Goal: Information Seeking & Learning: Learn about a topic

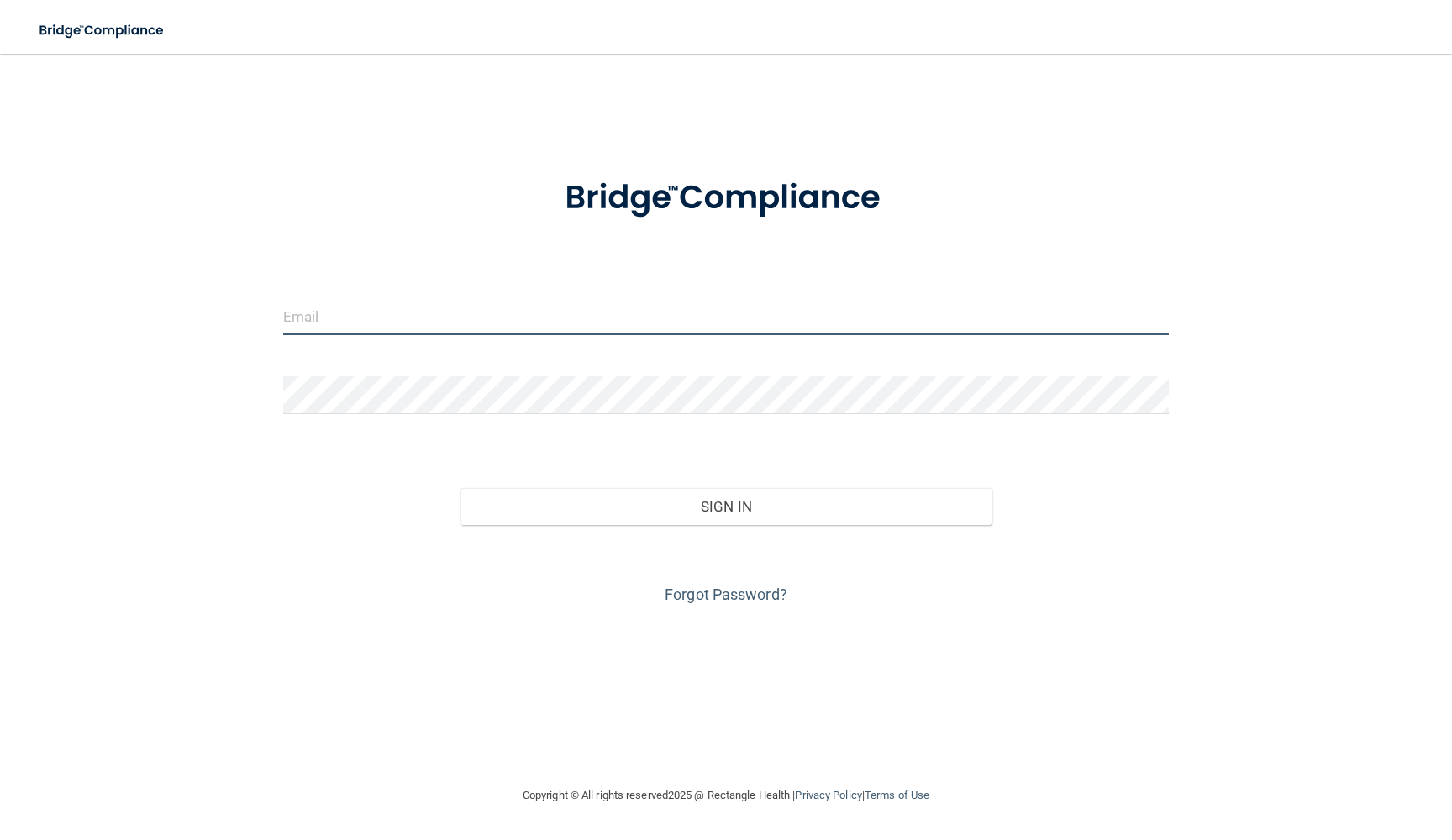
type input "[EMAIL_ADDRESS][DOMAIN_NAME]"
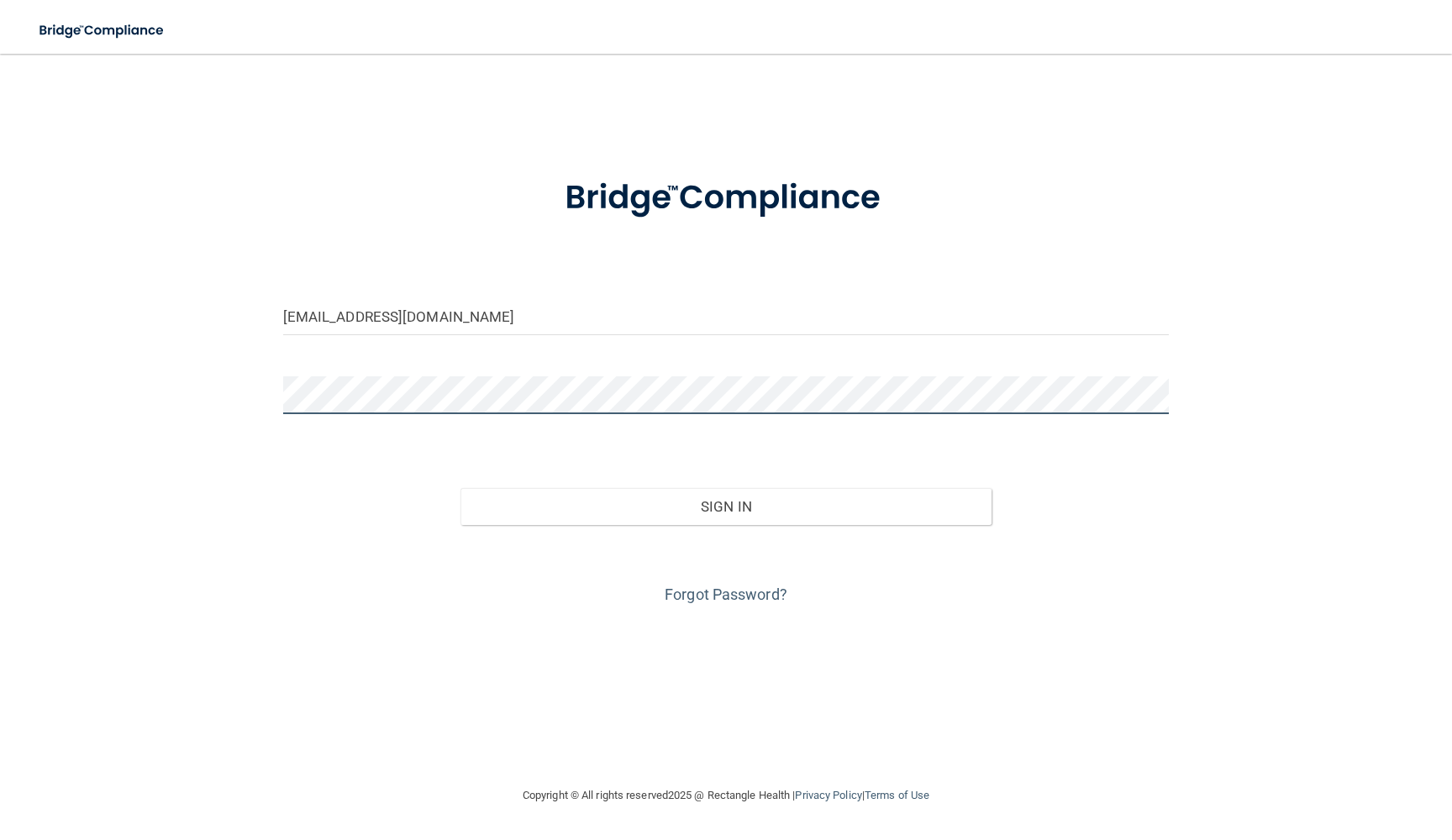
click at [726, 504] on button "Sign In" at bounding box center [726, 506] width 532 height 37
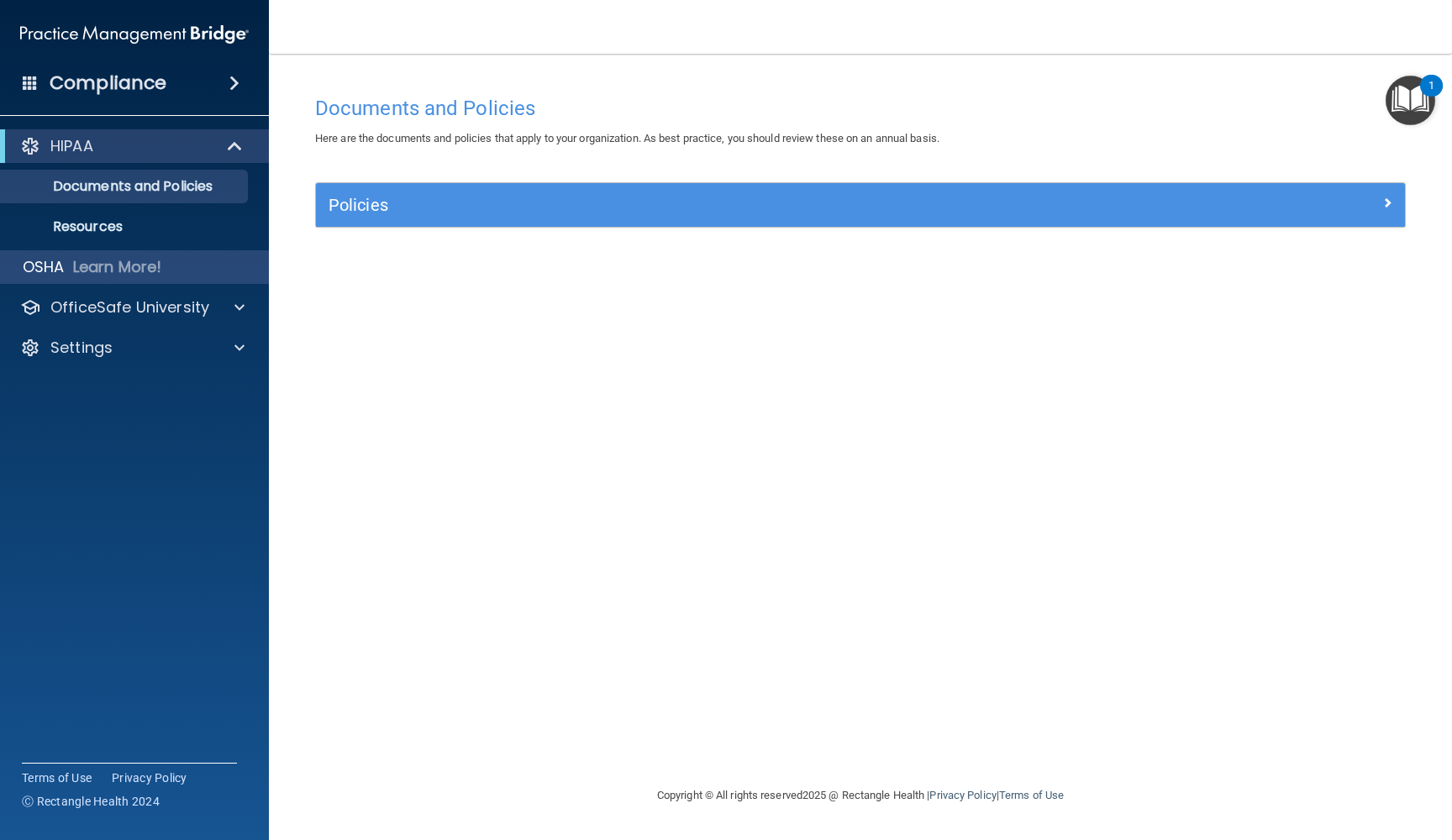
click at [107, 266] on p "Learn More!" at bounding box center [118, 266] width 89 height 20
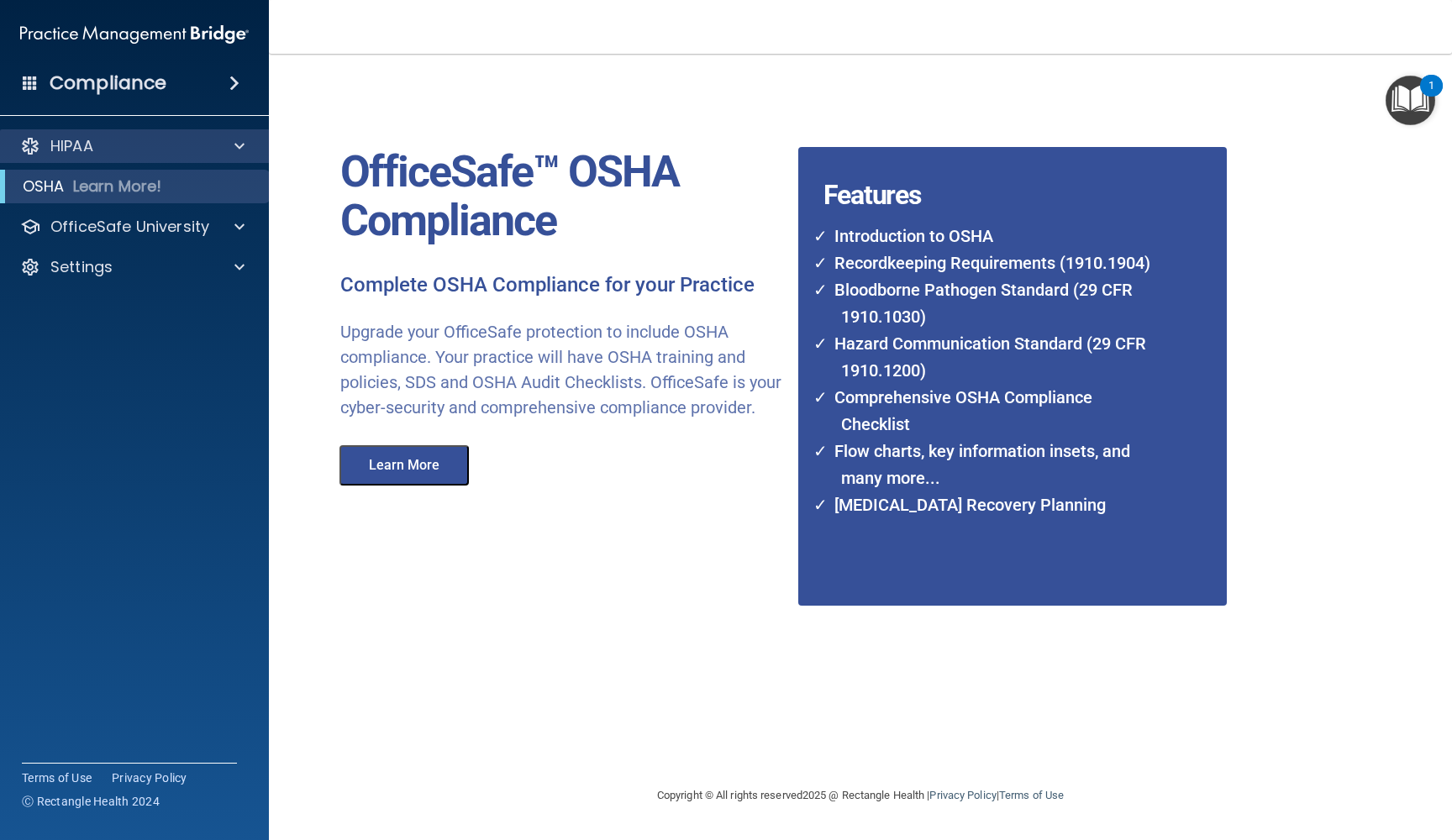
click at [85, 150] on p "HIPAA" at bounding box center [71, 146] width 43 height 20
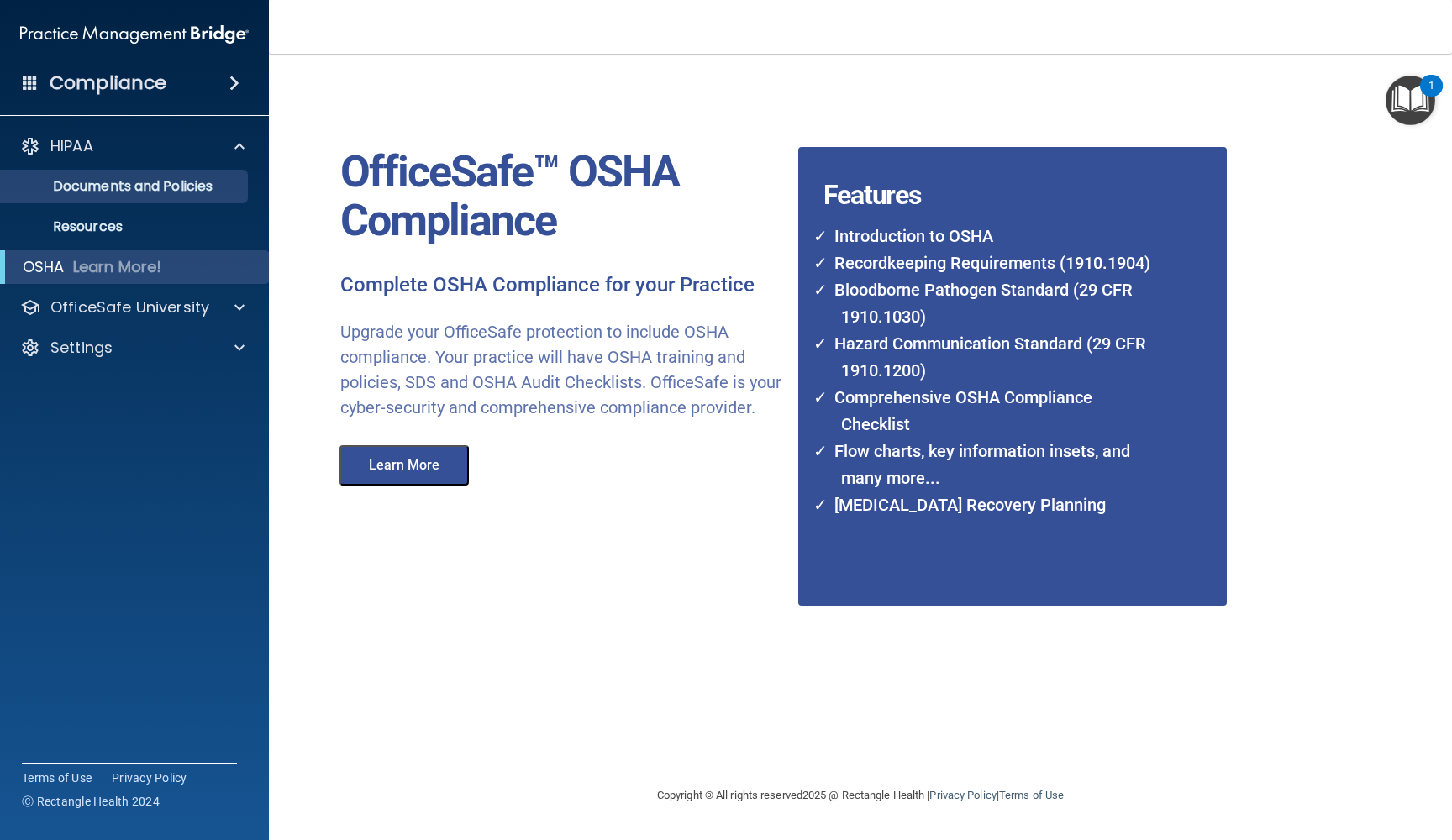
click at [95, 187] on p "Documents and Policies" at bounding box center [126, 187] width 230 height 17
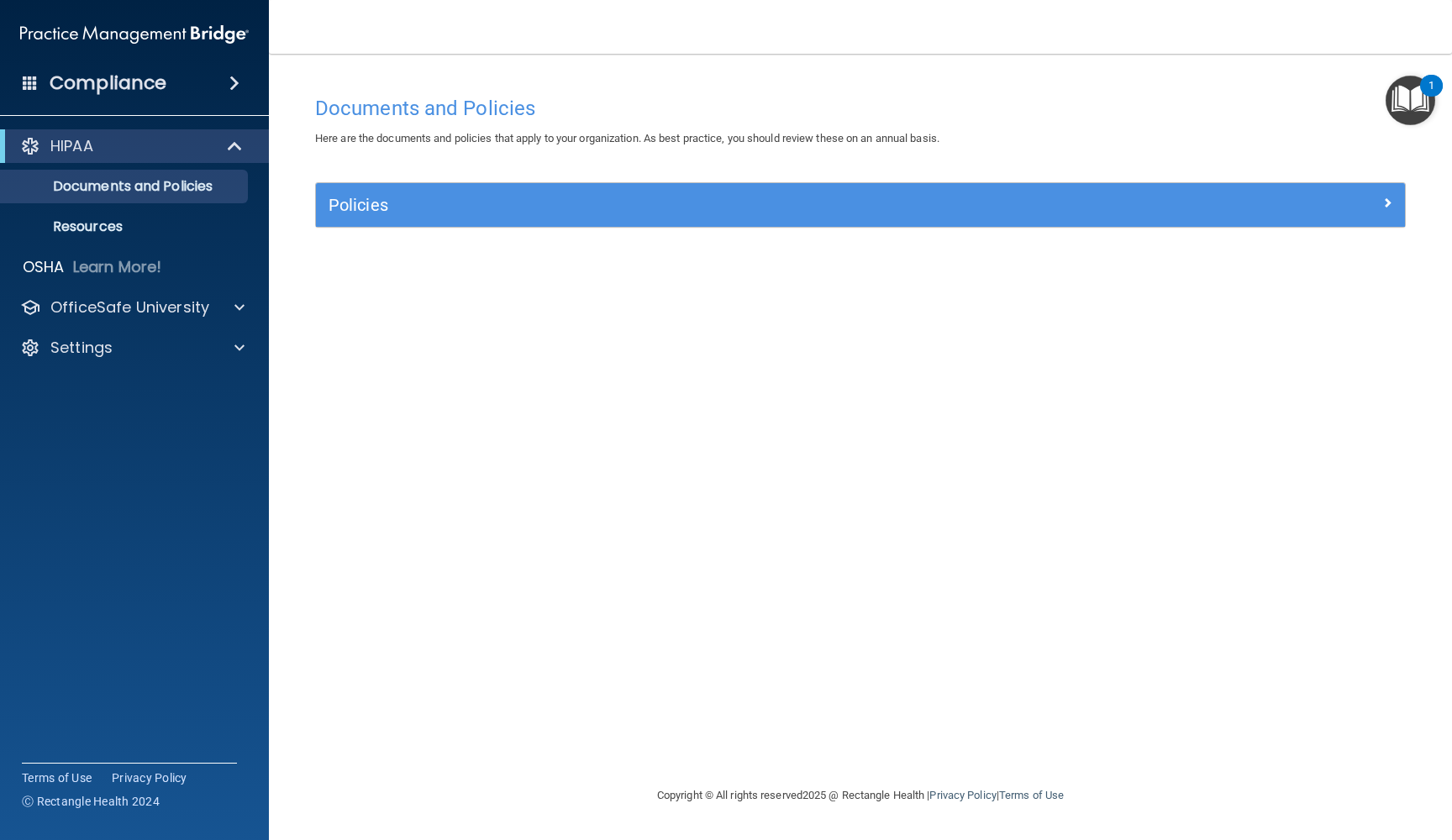
click at [346, 214] on div "Policies" at bounding box center [724, 205] width 817 height 27
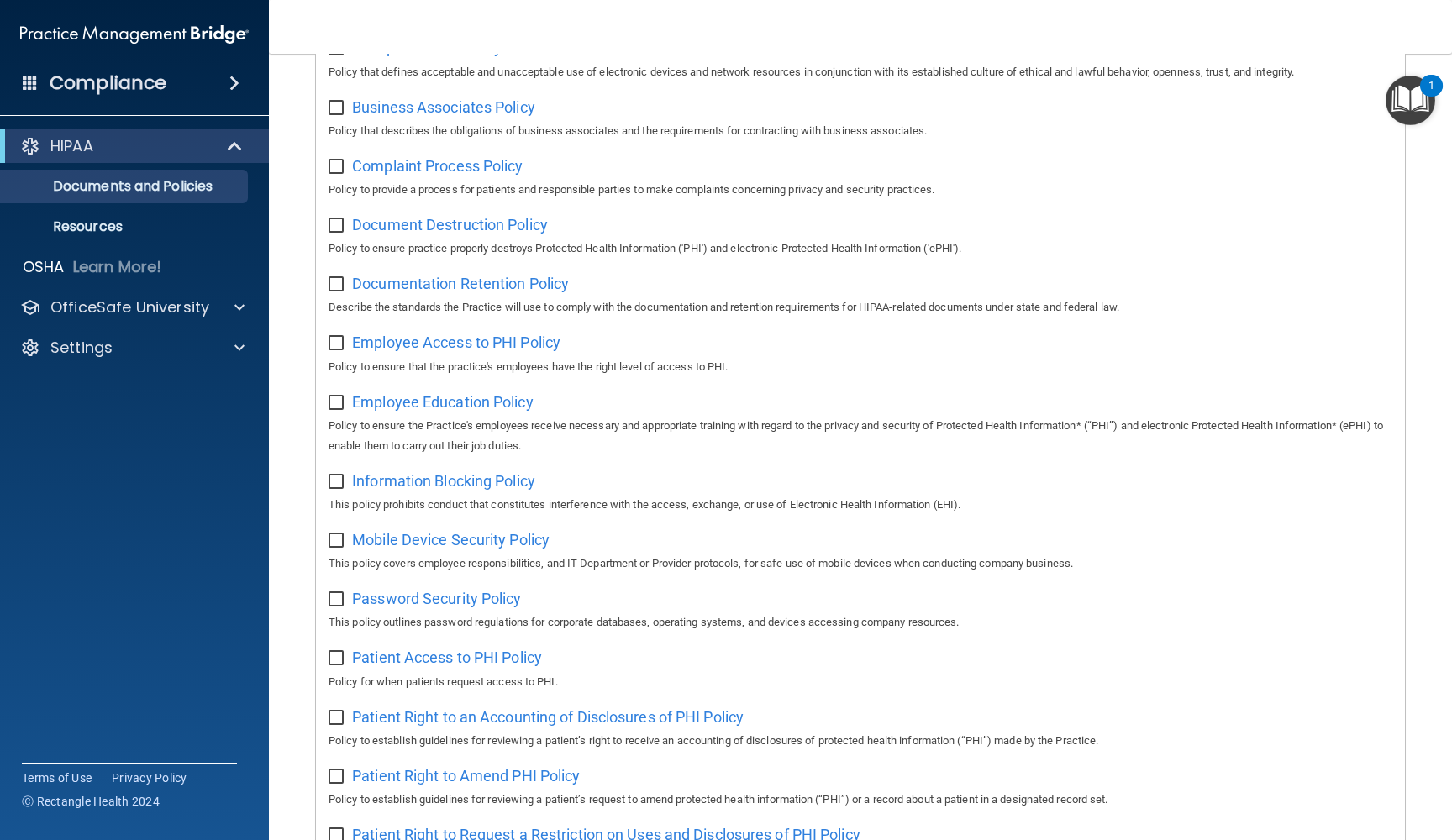
scroll to position [264, 0]
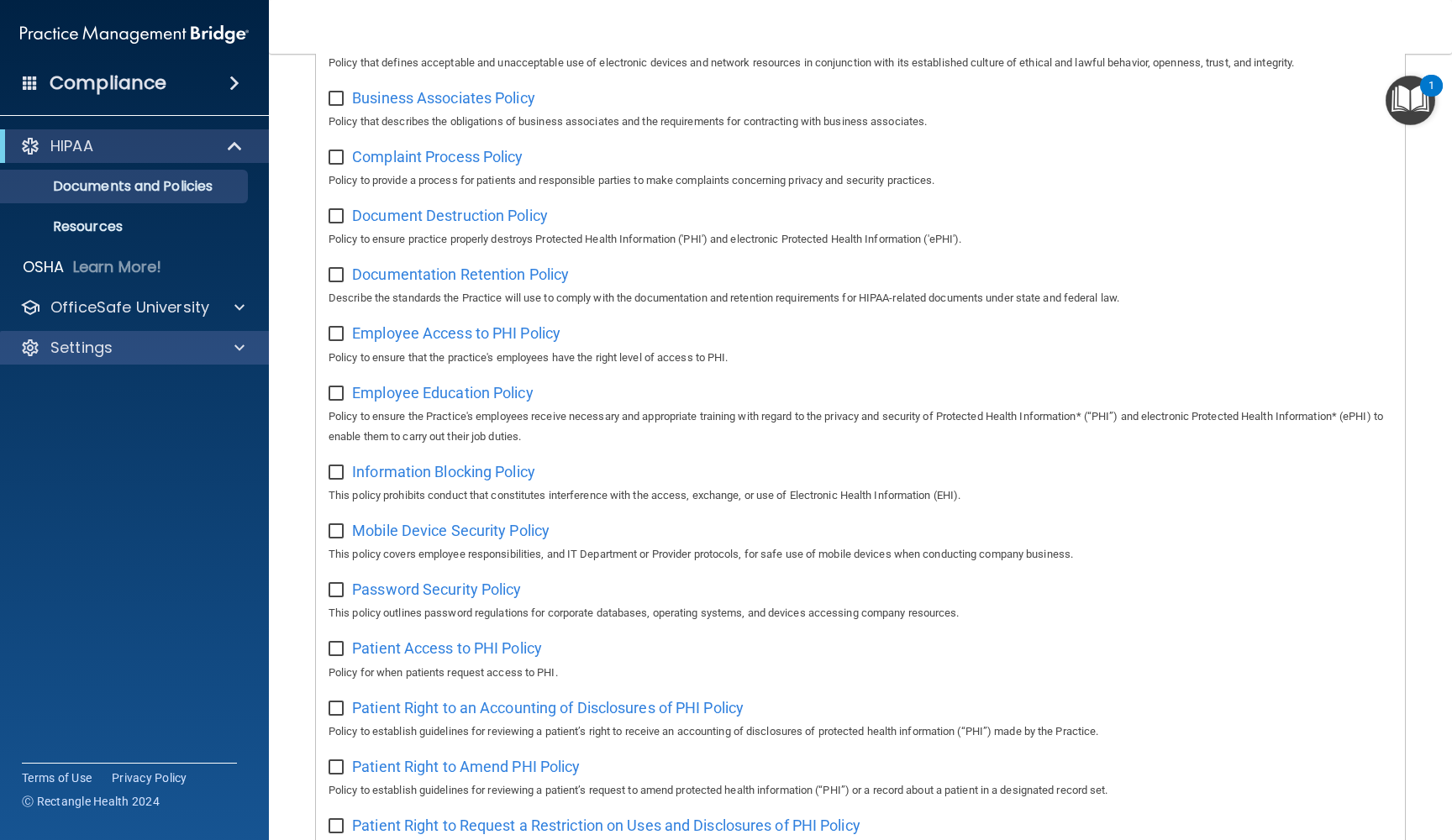
click at [83, 361] on div "Settings" at bounding box center [135, 347] width 269 height 33
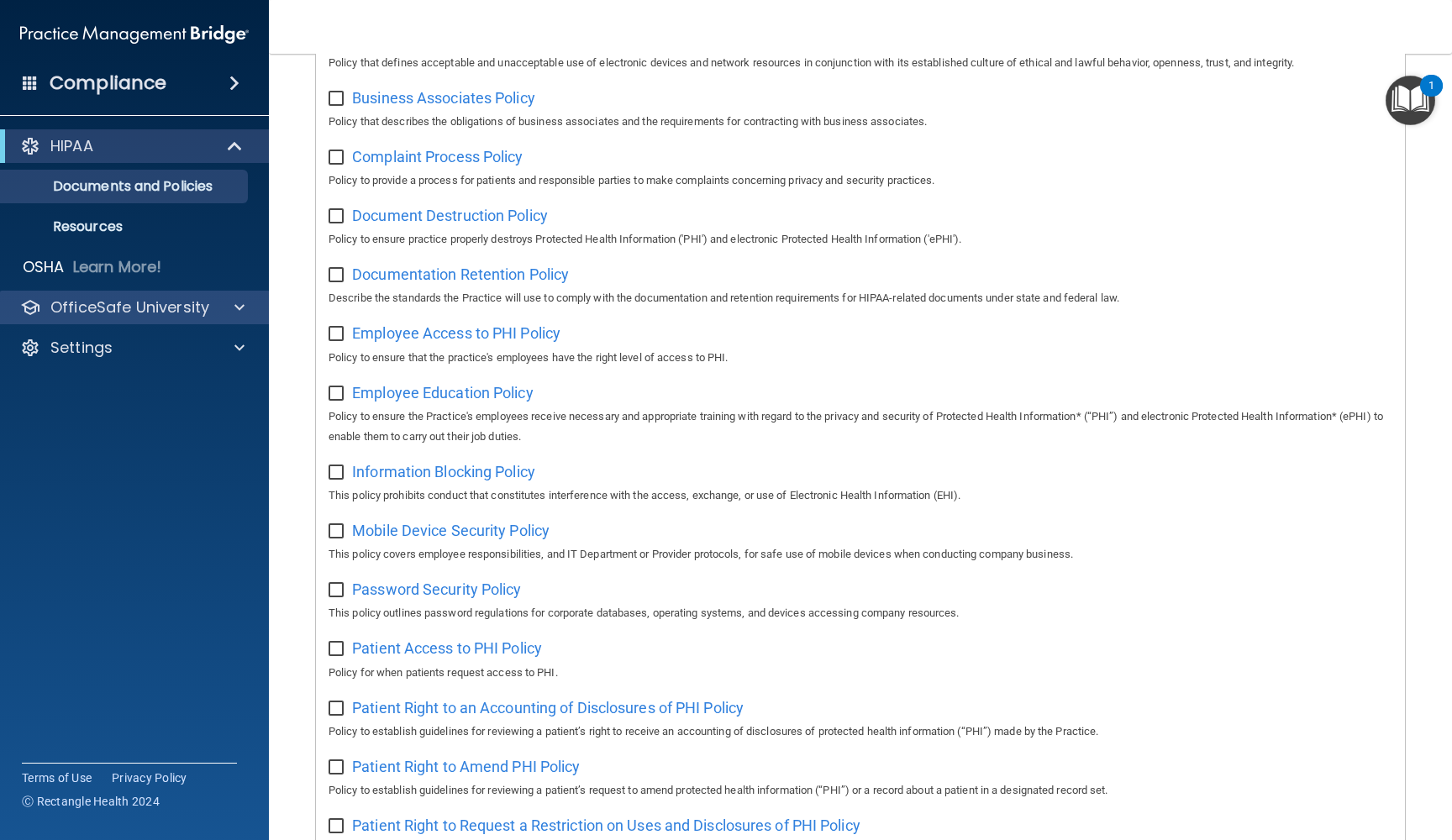
click at [116, 309] on p "OfficeSafe University" at bounding box center [129, 307] width 158 height 20
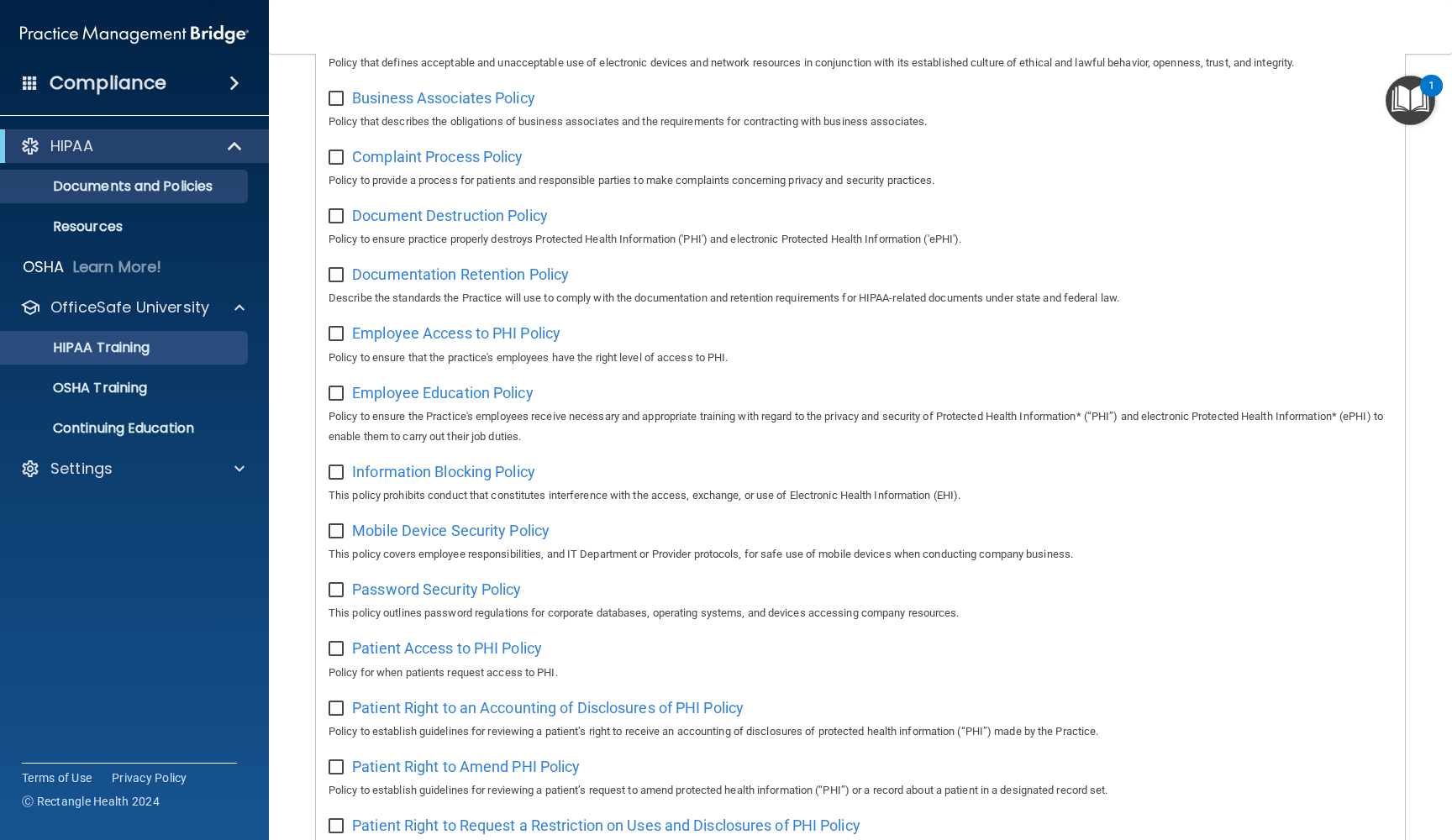
click at [101, 344] on p "HIPAA Training" at bounding box center [81, 348] width 138 height 17
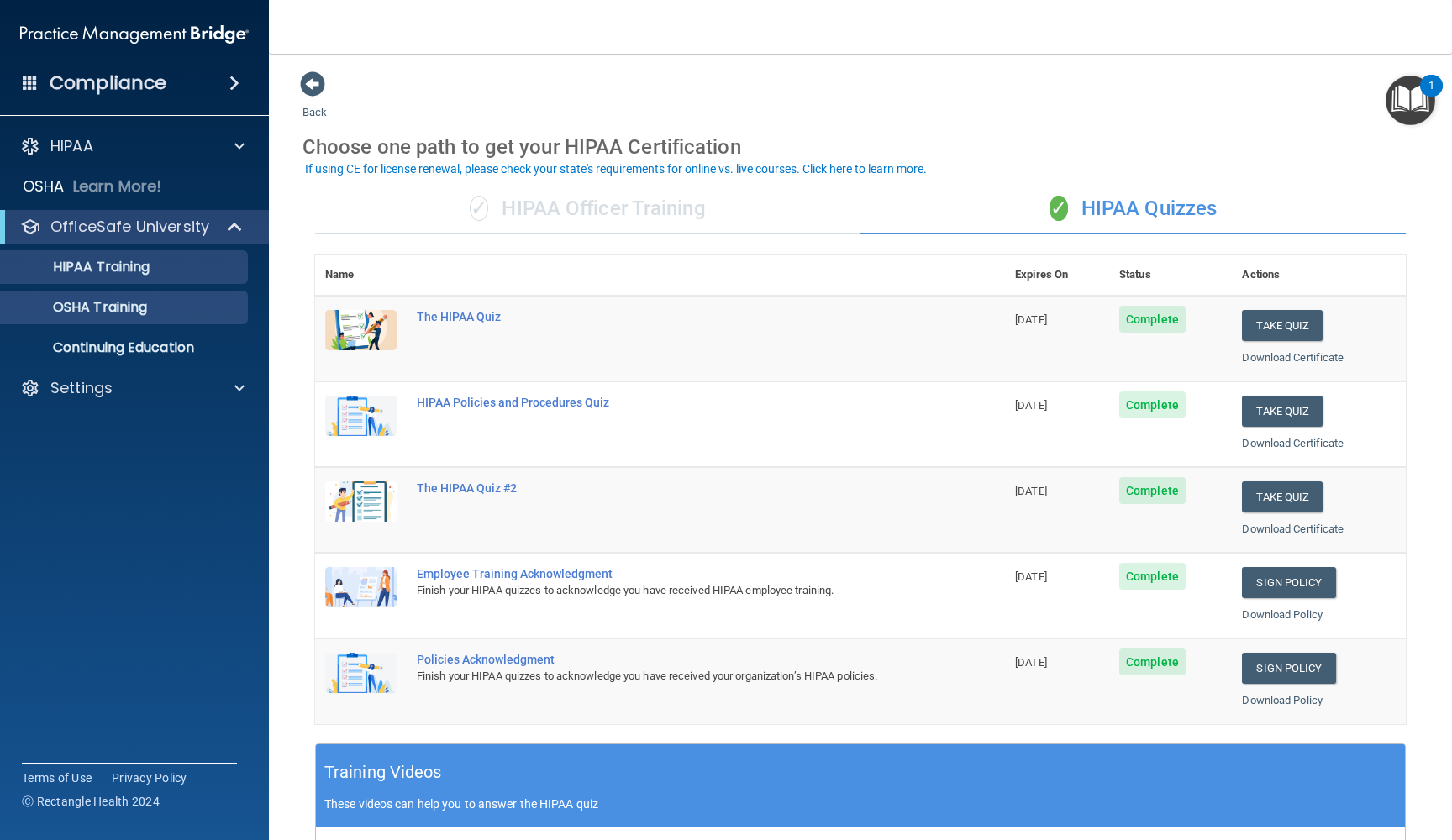
click at [137, 313] on p "OSHA Training" at bounding box center [80, 307] width 137 height 17
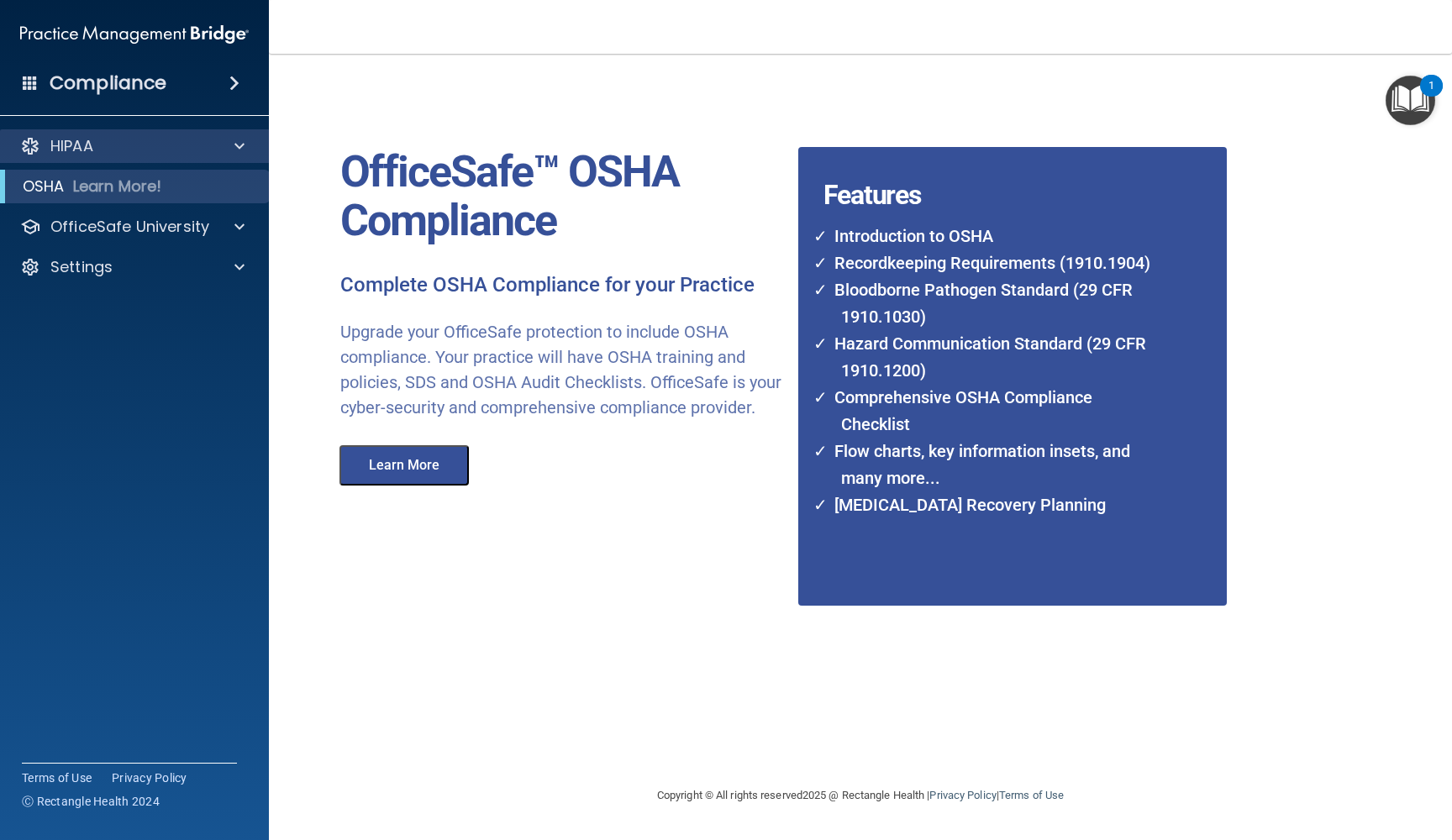
click at [96, 158] on div "HIPAA" at bounding box center [135, 145] width 269 height 33
click at [243, 143] on span at bounding box center [239, 146] width 10 height 20
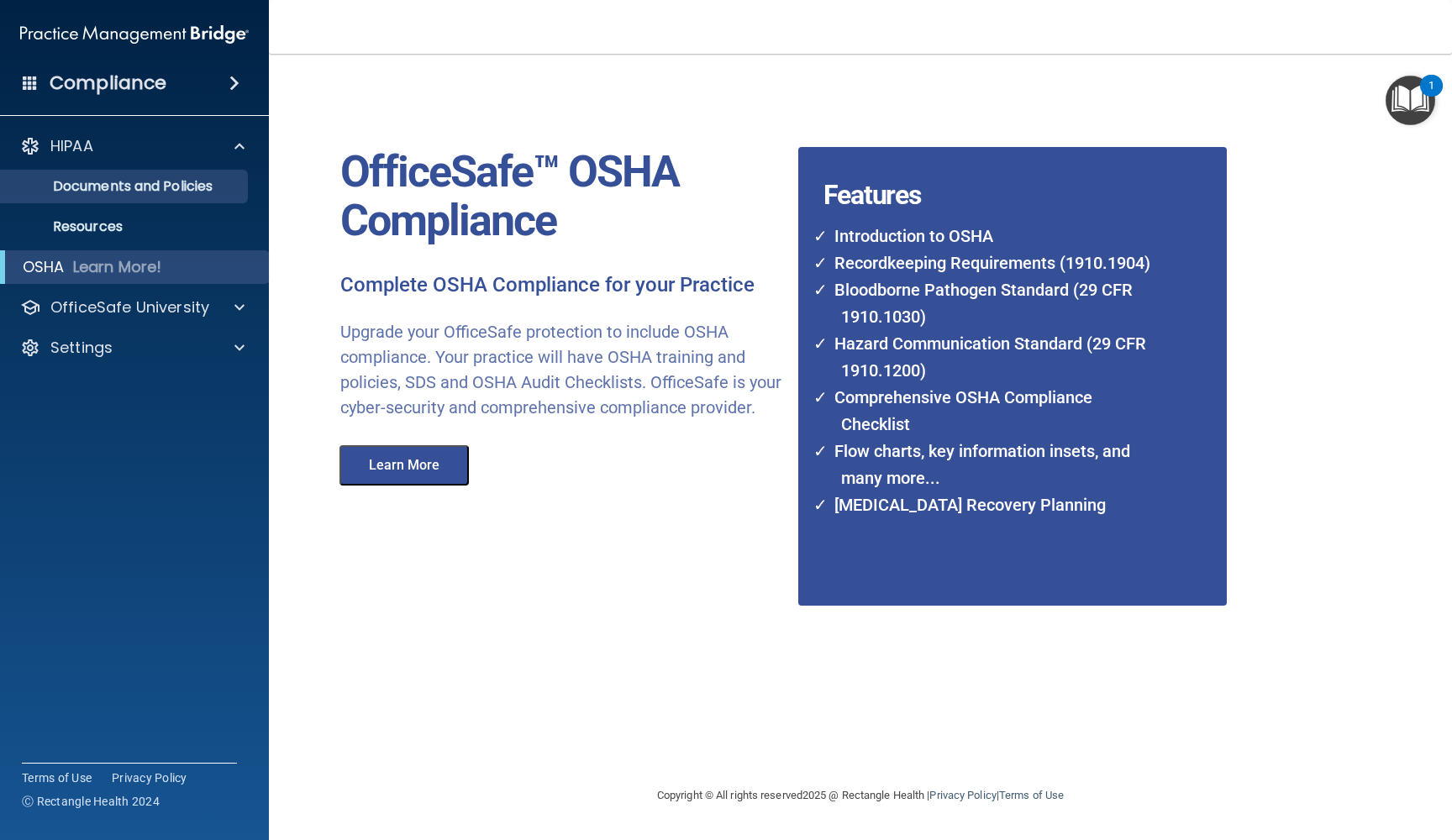
click at [210, 184] on p "Documents and Policies" at bounding box center [126, 187] width 230 height 17
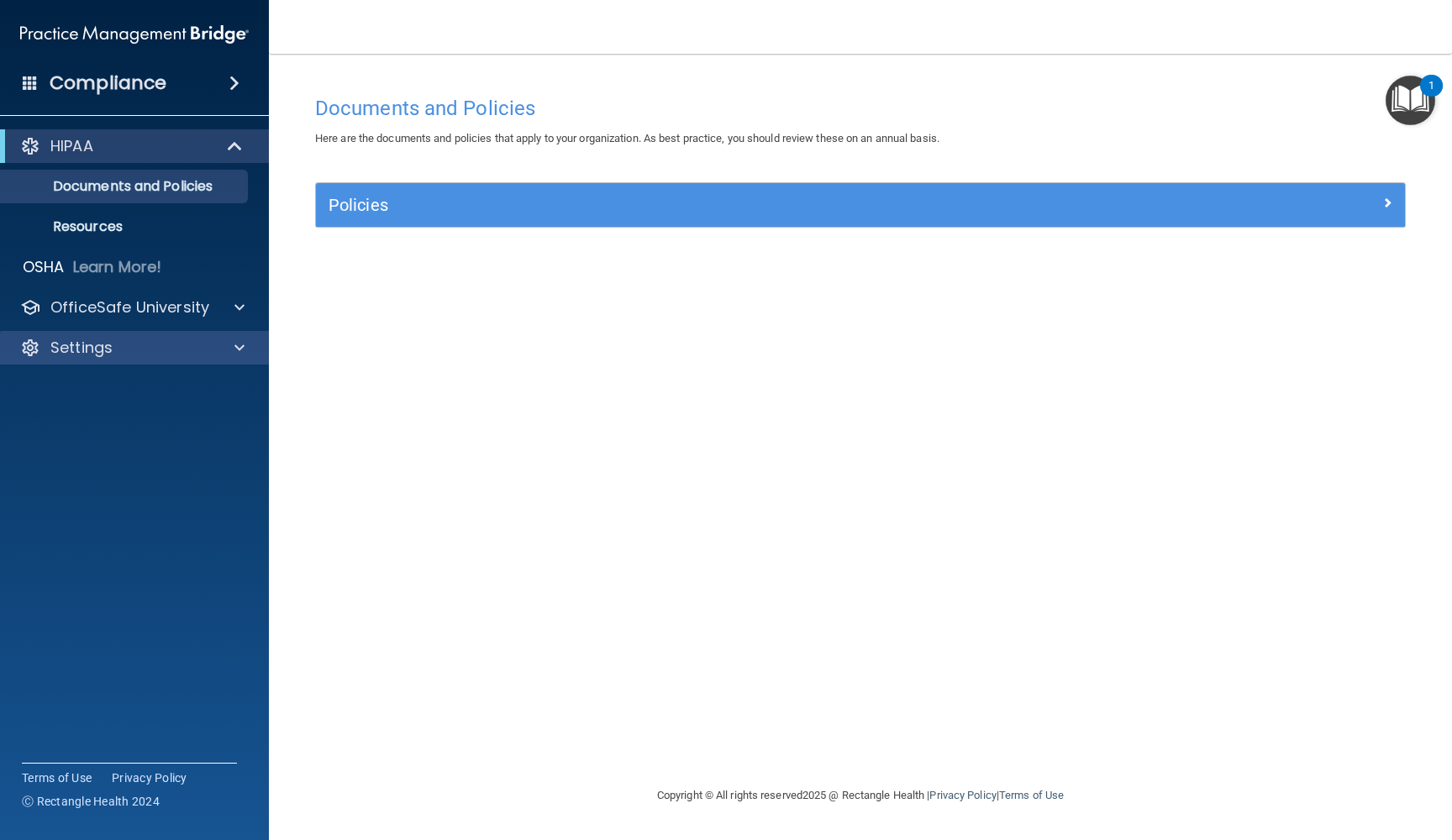
click at [103, 347] on p "Settings" at bounding box center [82, 347] width 63 height 20
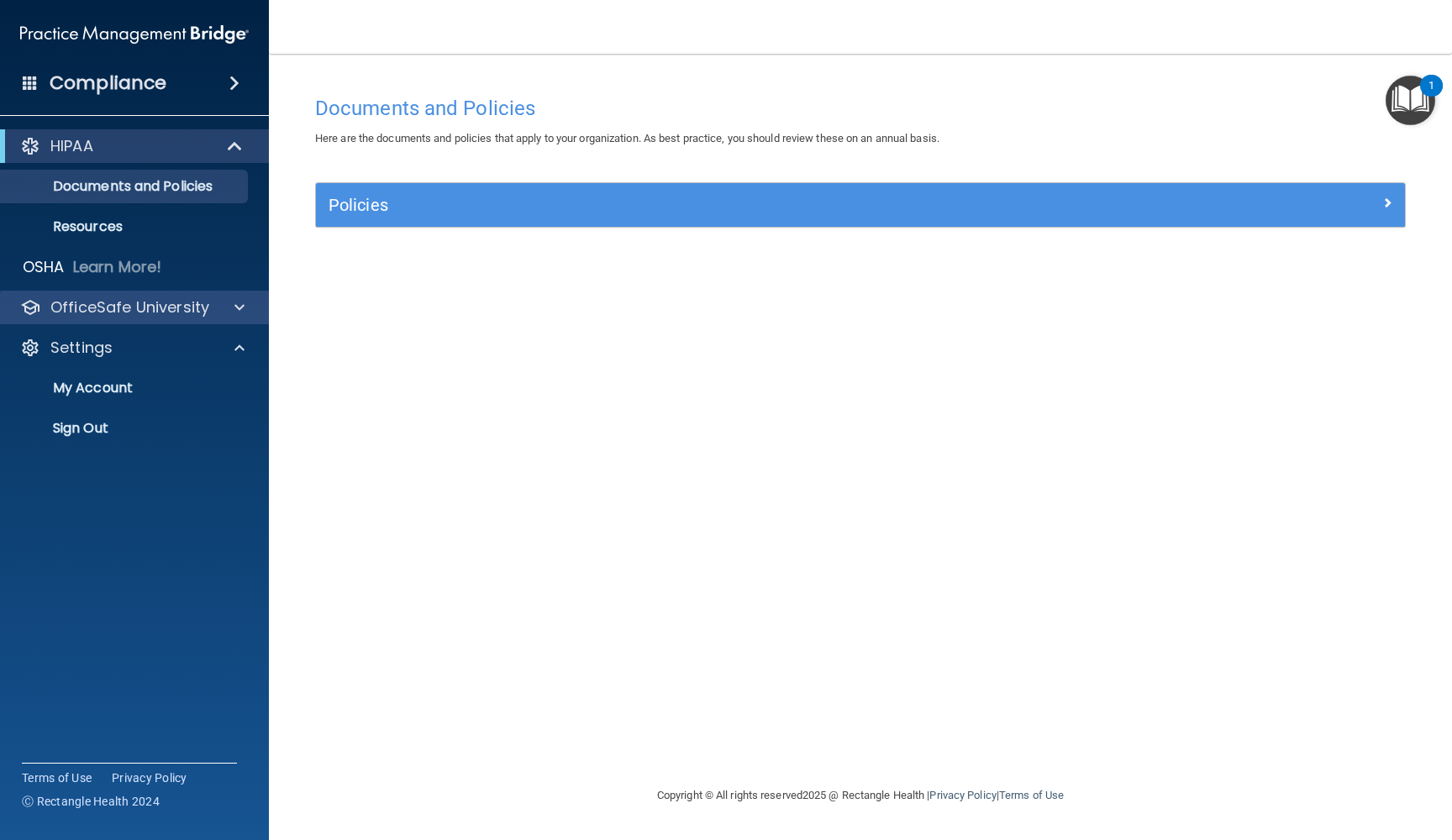
click at [112, 320] on div "OfficeSafe University" at bounding box center [135, 306] width 269 height 33
click at [130, 313] on p "OfficeSafe University" at bounding box center [129, 307] width 158 height 20
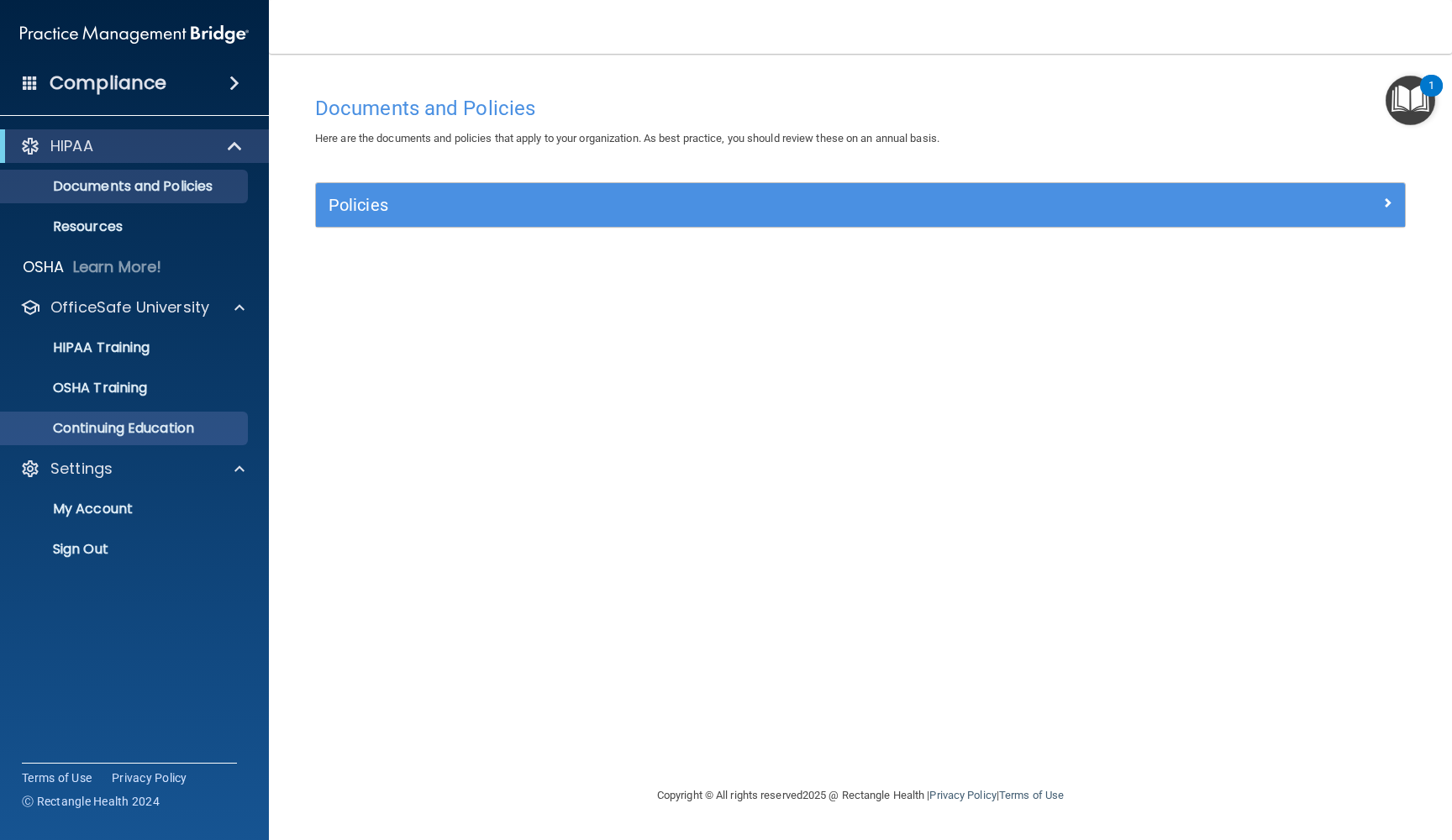
click at [110, 427] on p "Continuing Education" at bounding box center [126, 429] width 230 height 17
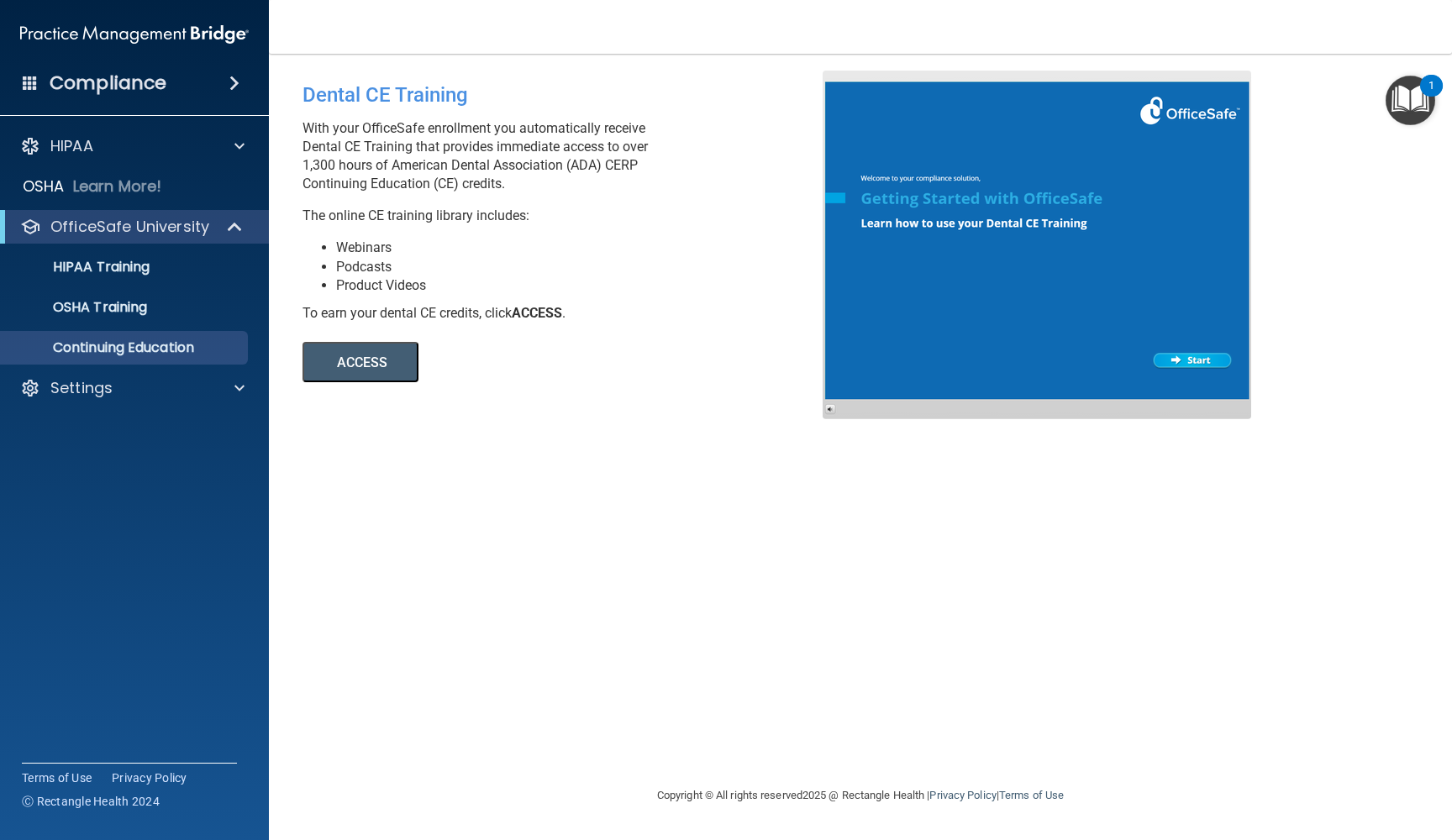
click at [363, 351] on button "ACCESS" at bounding box center [360, 362] width 116 height 41
click at [85, 265] on p "HIPAA Training" at bounding box center [81, 267] width 138 height 17
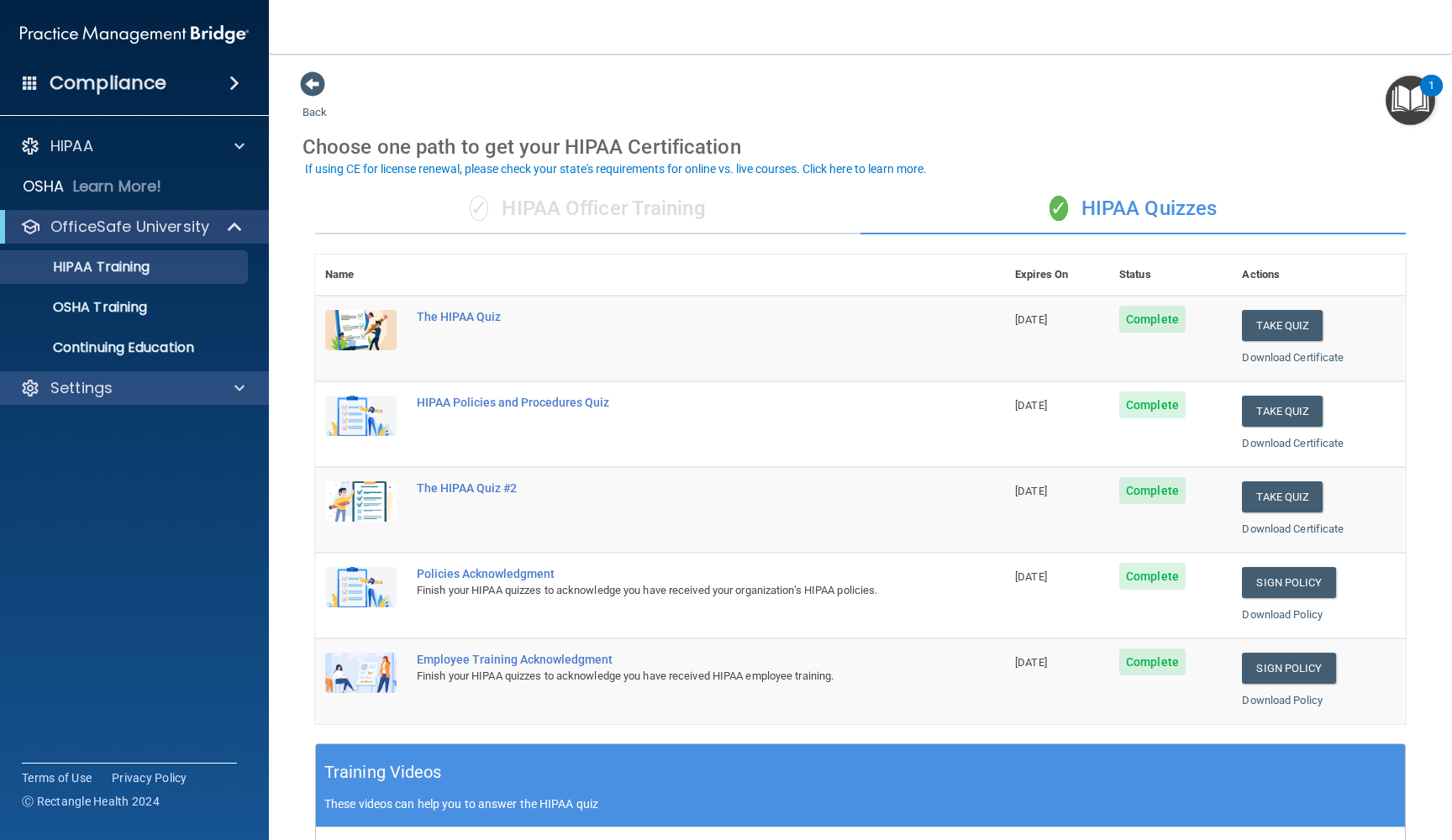
click at [106, 396] on p "Settings" at bounding box center [82, 388] width 63 height 20
